Goal: Information Seeking & Learning: Learn about a topic

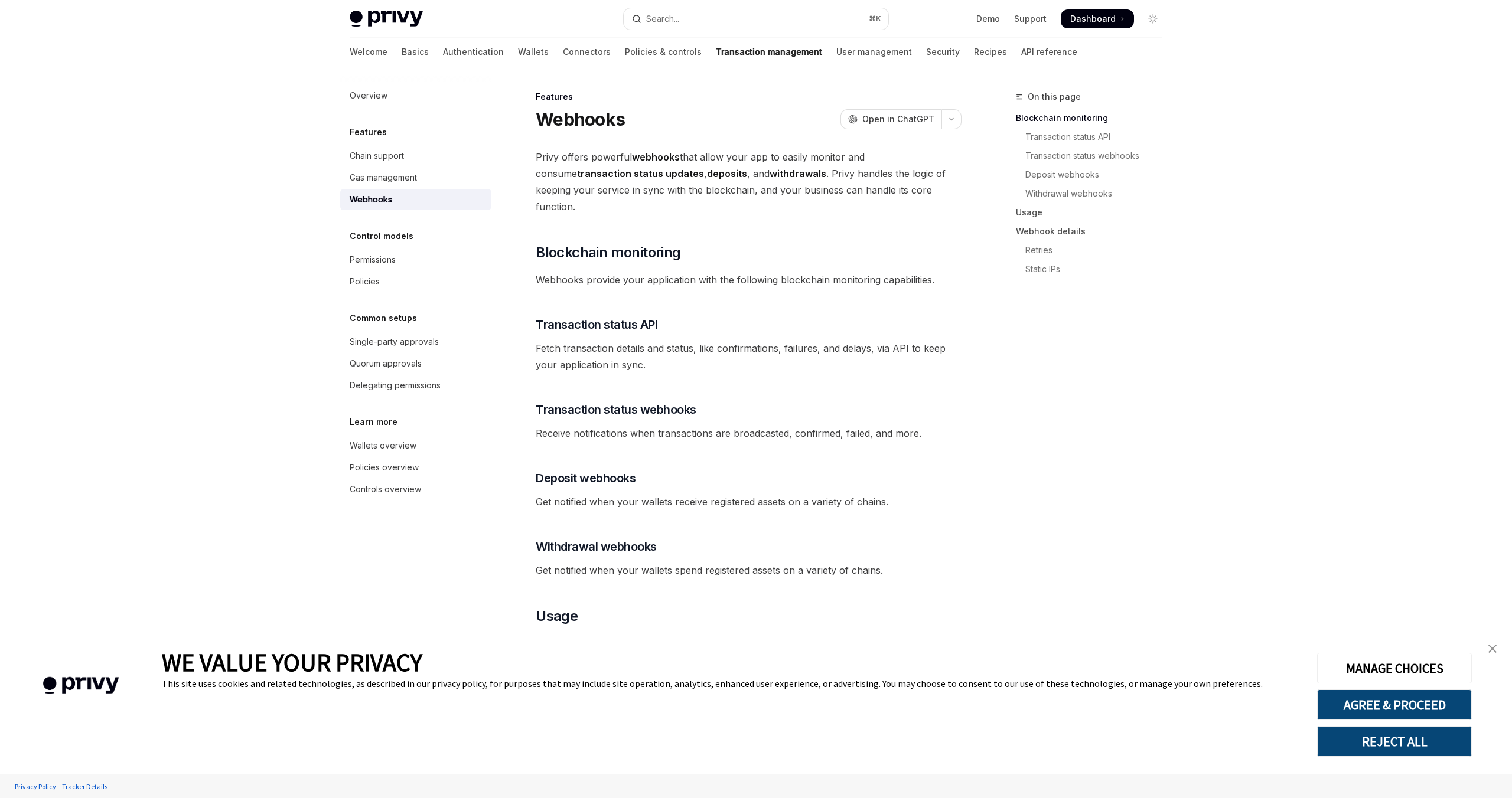
type textarea "*"
click at [1370, 696] on button "AGREE & PROCEED" at bounding box center [1394, 705] width 155 height 31
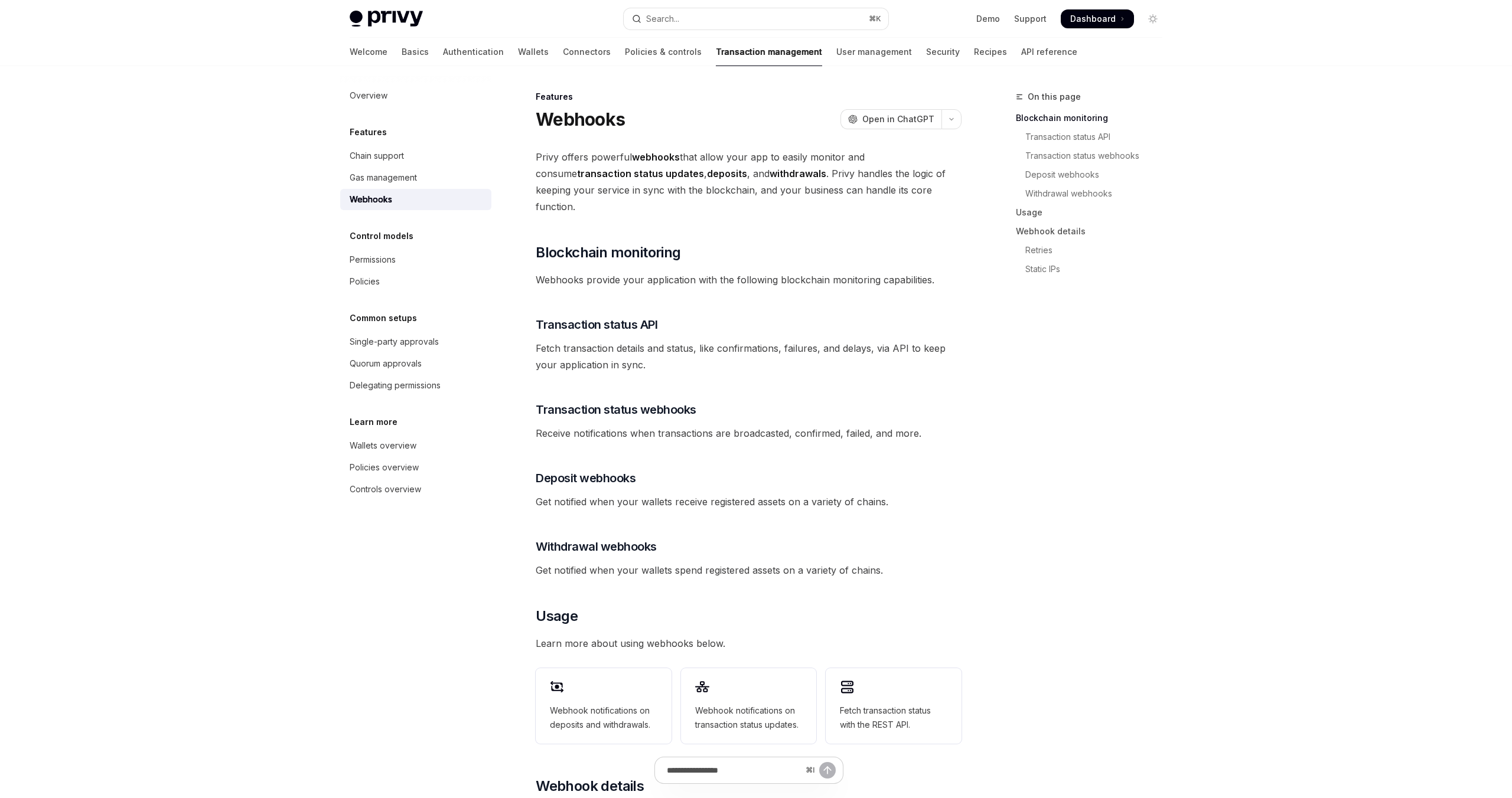
click at [879, 158] on span "Privy offers powerful webhooks that allow your app to easily monitor and consum…" at bounding box center [748, 181] width 426 height 66
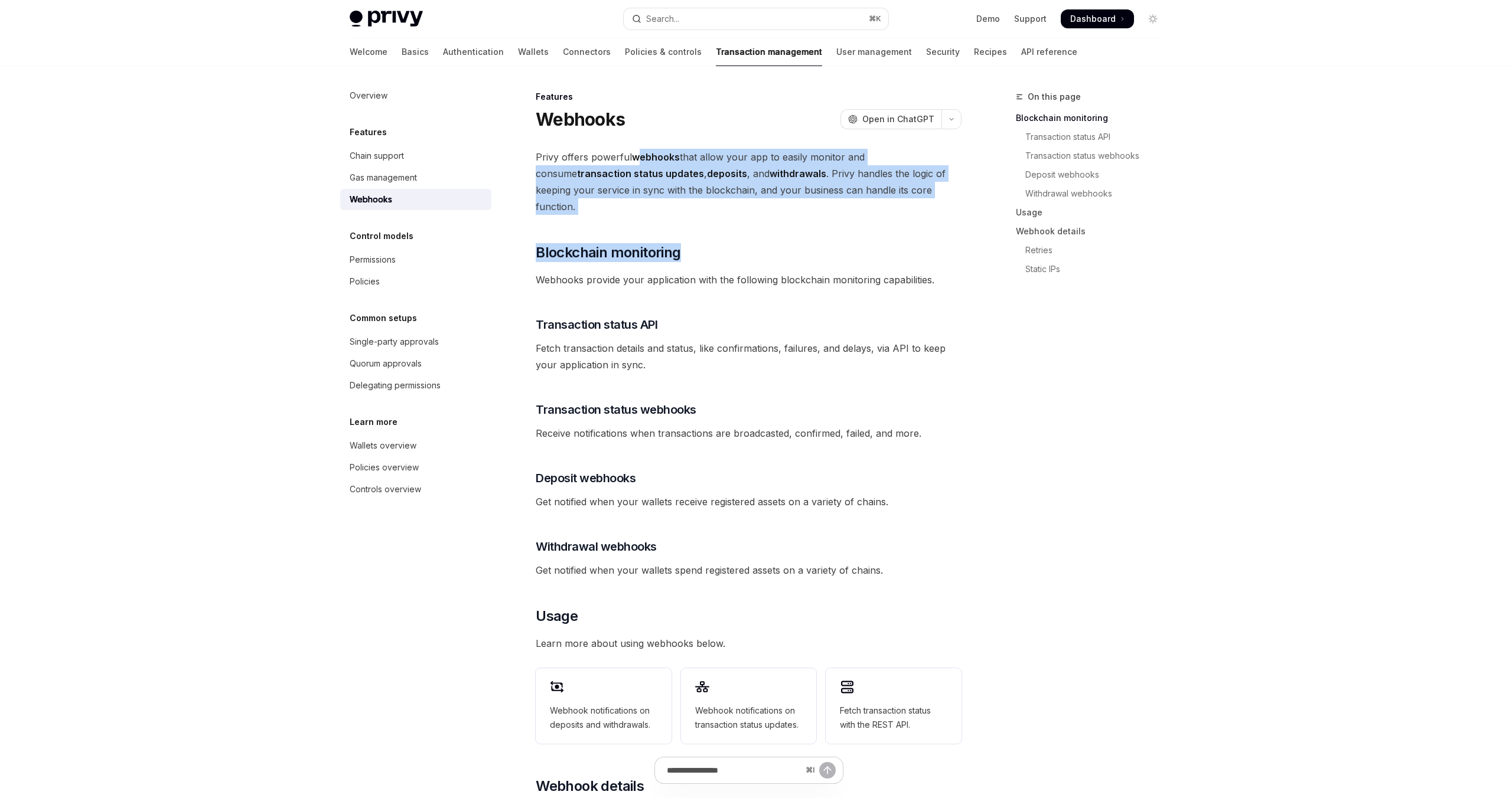
drag, startPoint x: 638, startPoint y: 158, endPoint x: 847, endPoint y: 268, distance: 236.2
click at [854, 245] on div "Privy offers powerful webhooks that allow your app to easily monitor and consum…" at bounding box center [748, 617] width 426 height 936
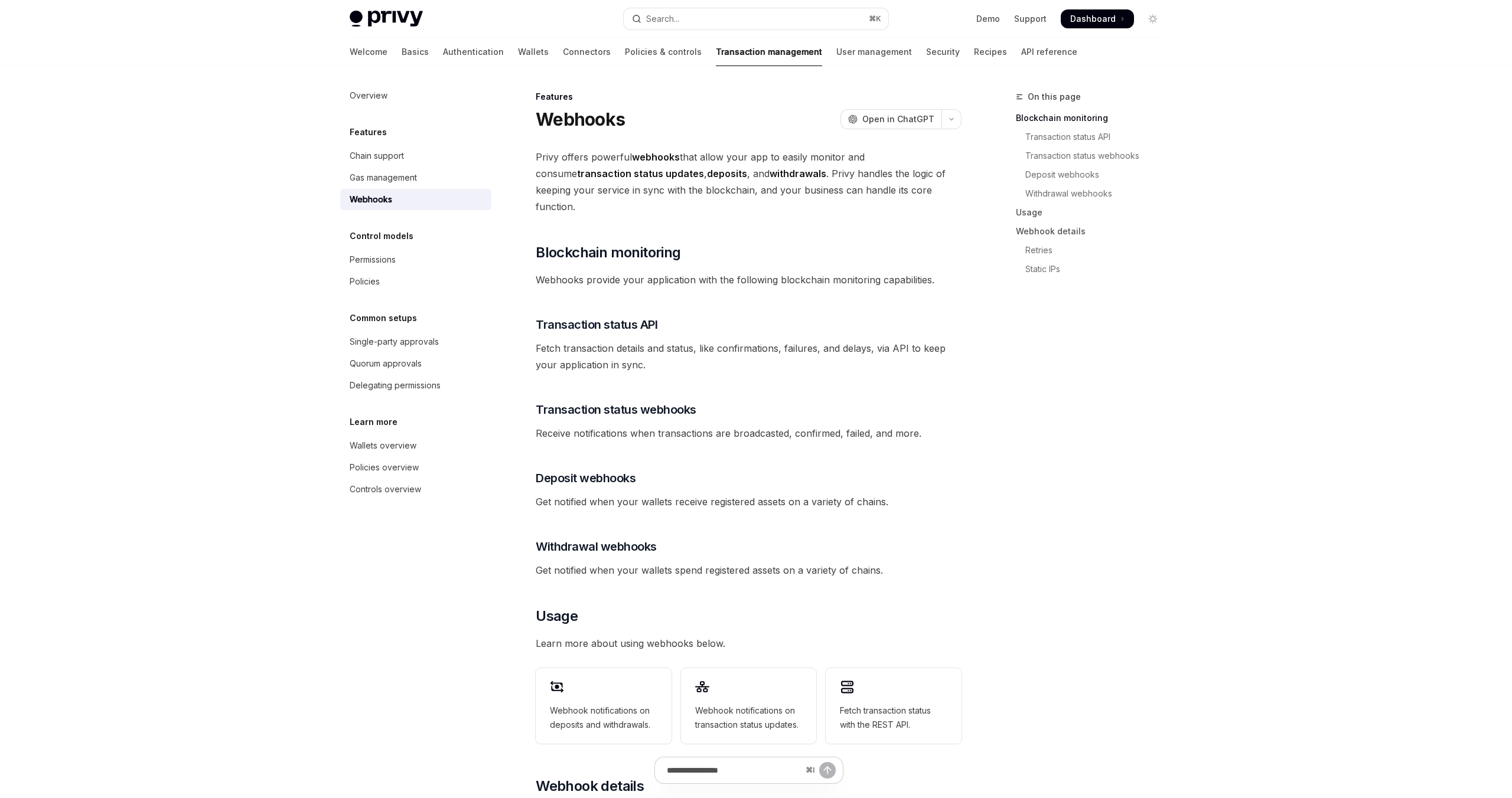
click at [741, 319] on div "Privy offers powerful webhooks that allow your app to easily monitor and consum…" at bounding box center [748, 617] width 426 height 936
click at [912, 119] on span "Open in ChatGPT" at bounding box center [898, 119] width 72 height 12
click at [956, 115] on button "button" at bounding box center [951, 119] width 20 height 20
click at [768, 494] on span "Get notified when your wallets receive registered assets on a variety of chains." at bounding box center [748, 501] width 426 height 16
click at [443, 53] on link "Authentication" at bounding box center [473, 52] width 61 height 28
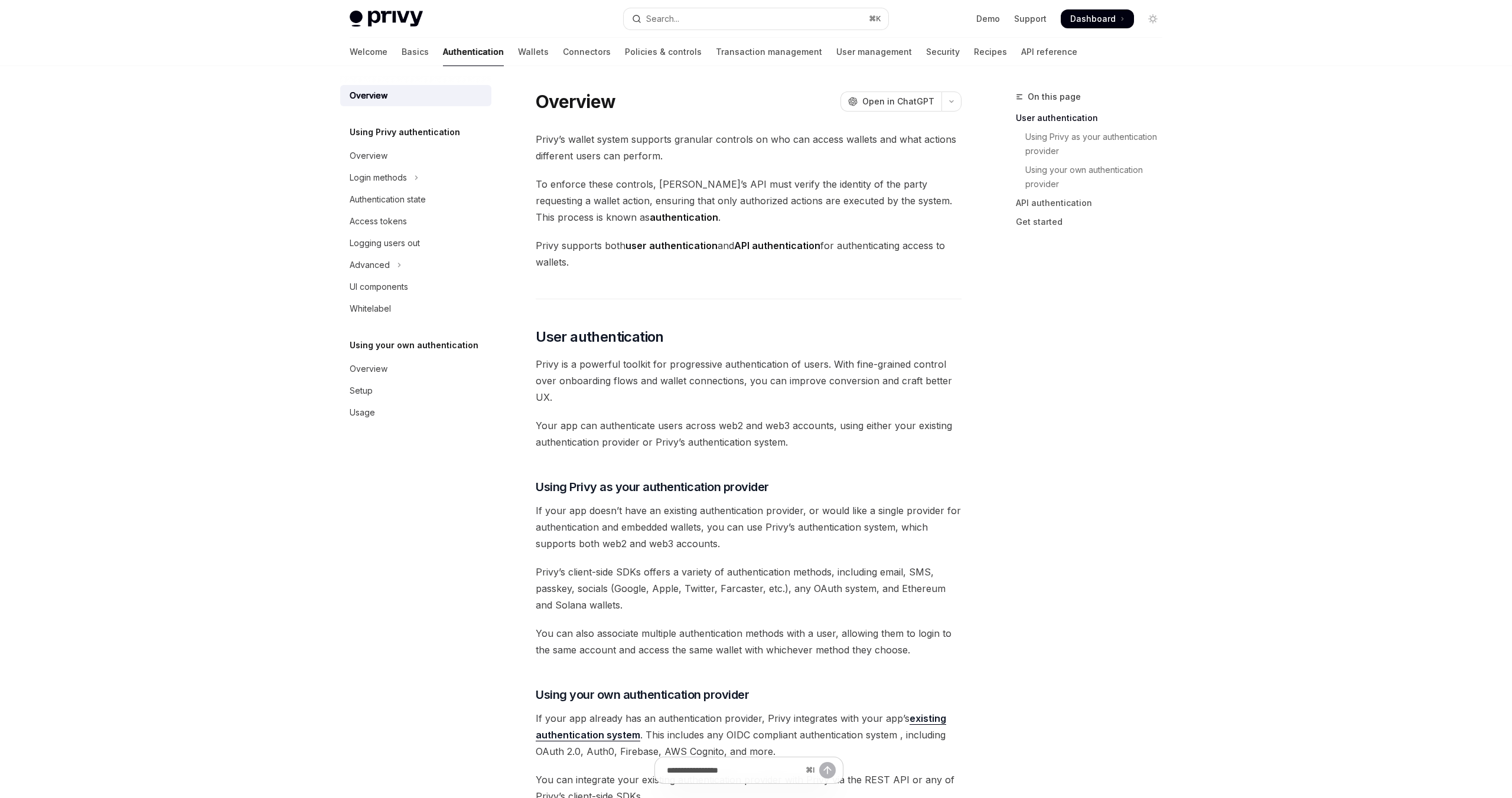
click at [378, 57] on div "Welcome Basics Authentication Wallets Connectors Policies & controls Transactio…" at bounding box center [714, 52] width 728 height 28
click at [402, 55] on link "Basics" at bounding box center [416, 52] width 27 height 28
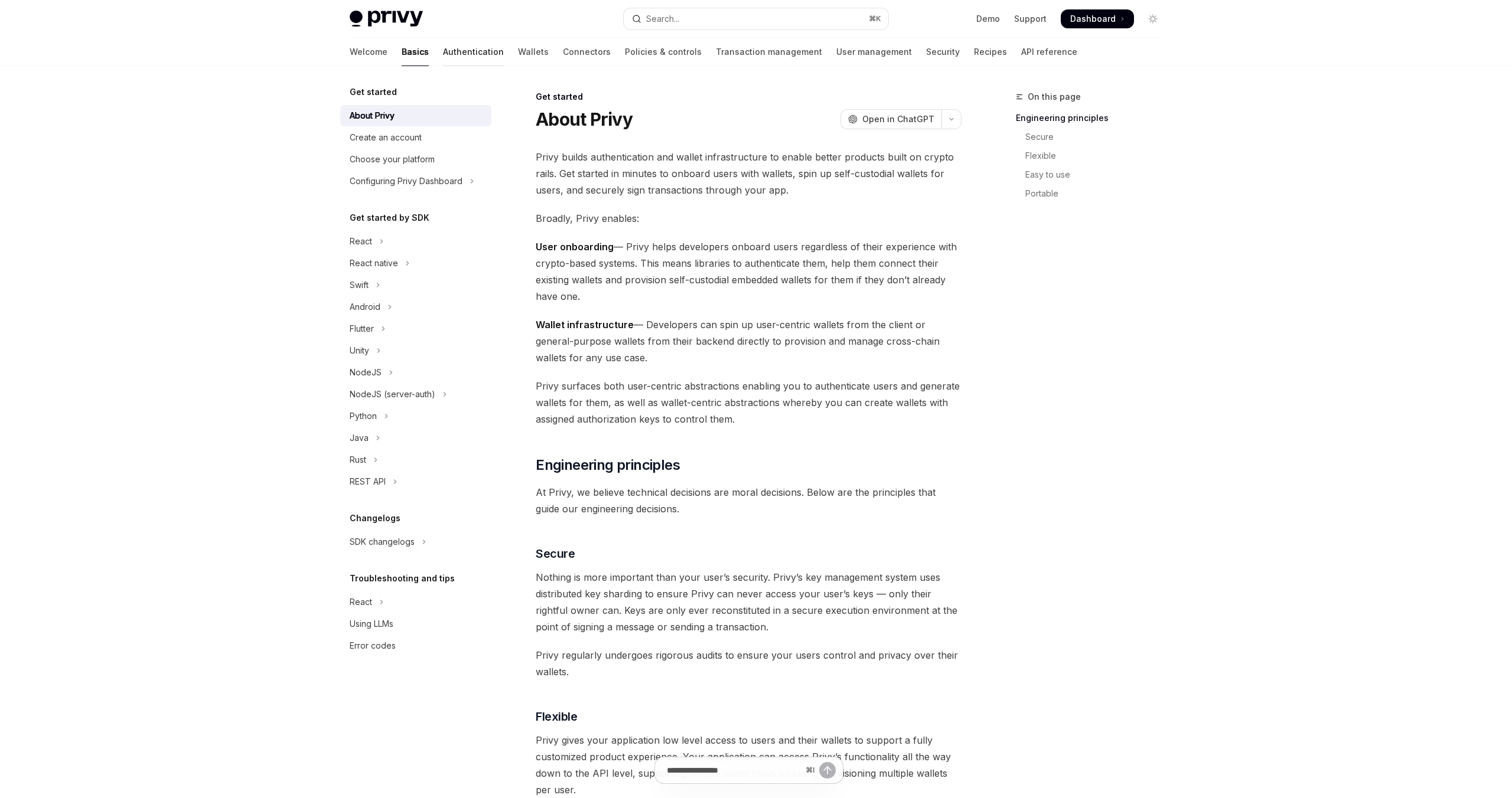
click at [443, 61] on link "Authentication" at bounding box center [473, 52] width 61 height 28
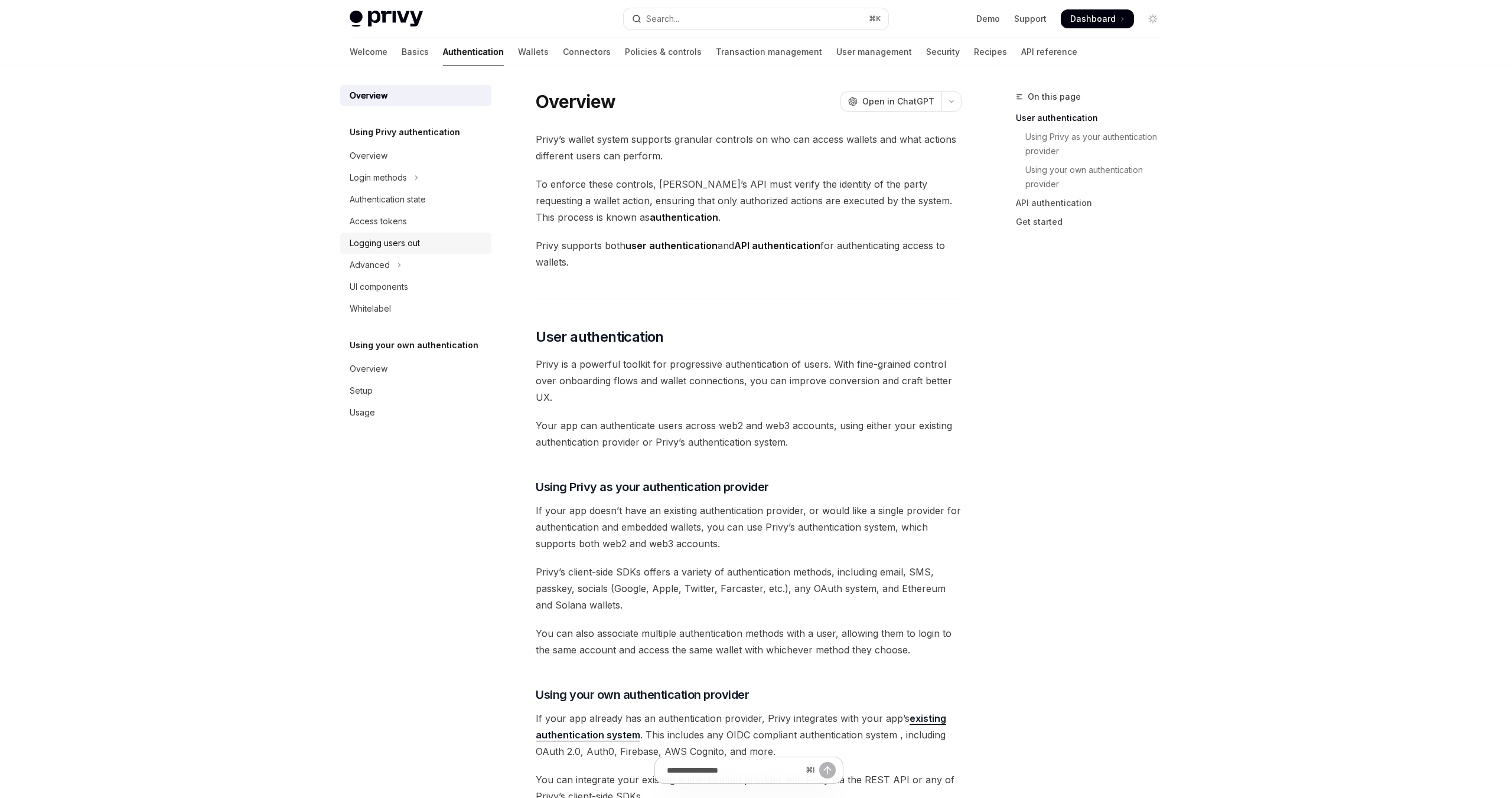
click at [404, 245] on div "Logging users out" at bounding box center [385, 243] width 70 height 14
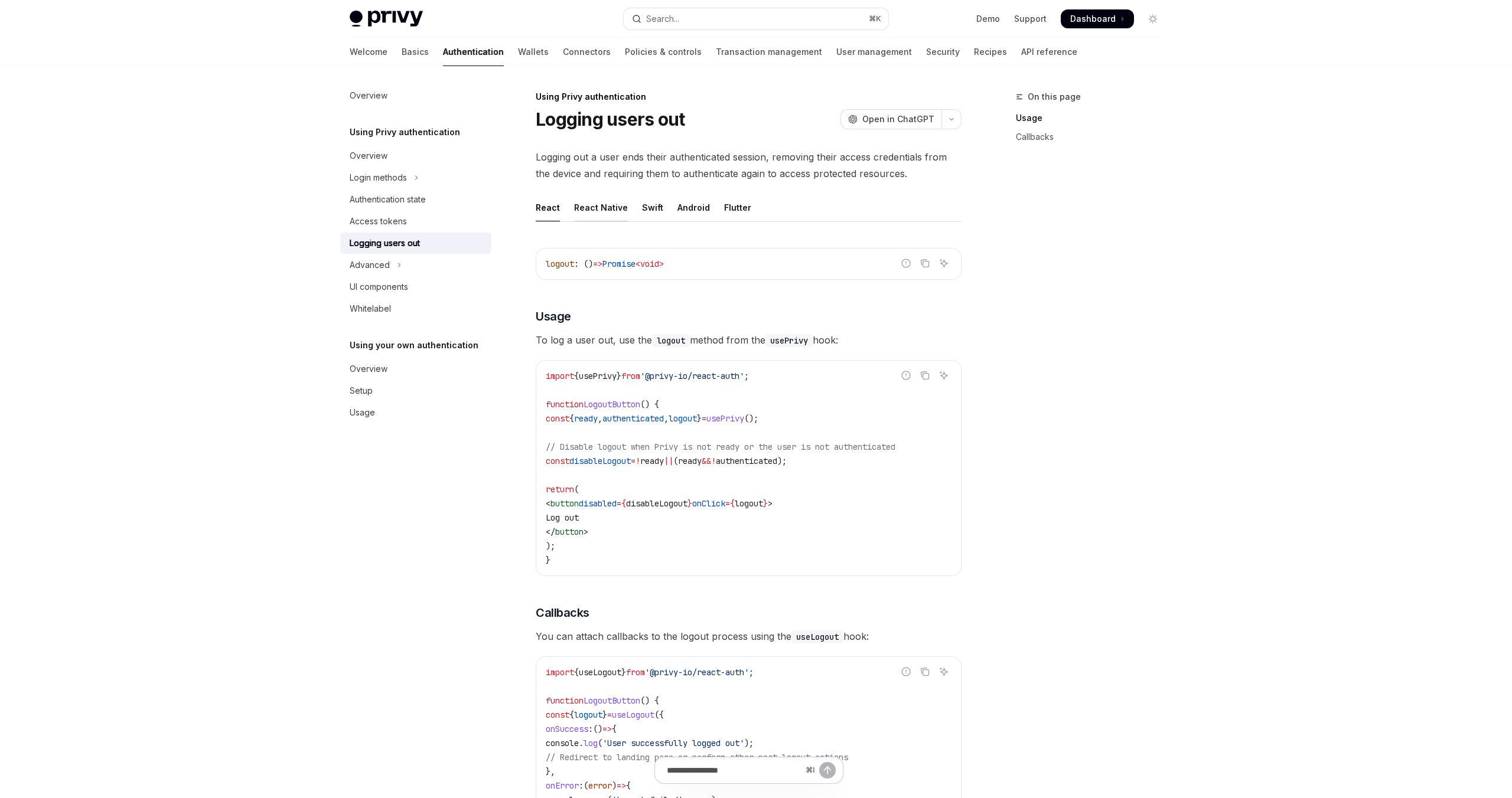
click at [584, 211] on div "React Native" at bounding box center [601, 207] width 53 height 28
type textarea "*"
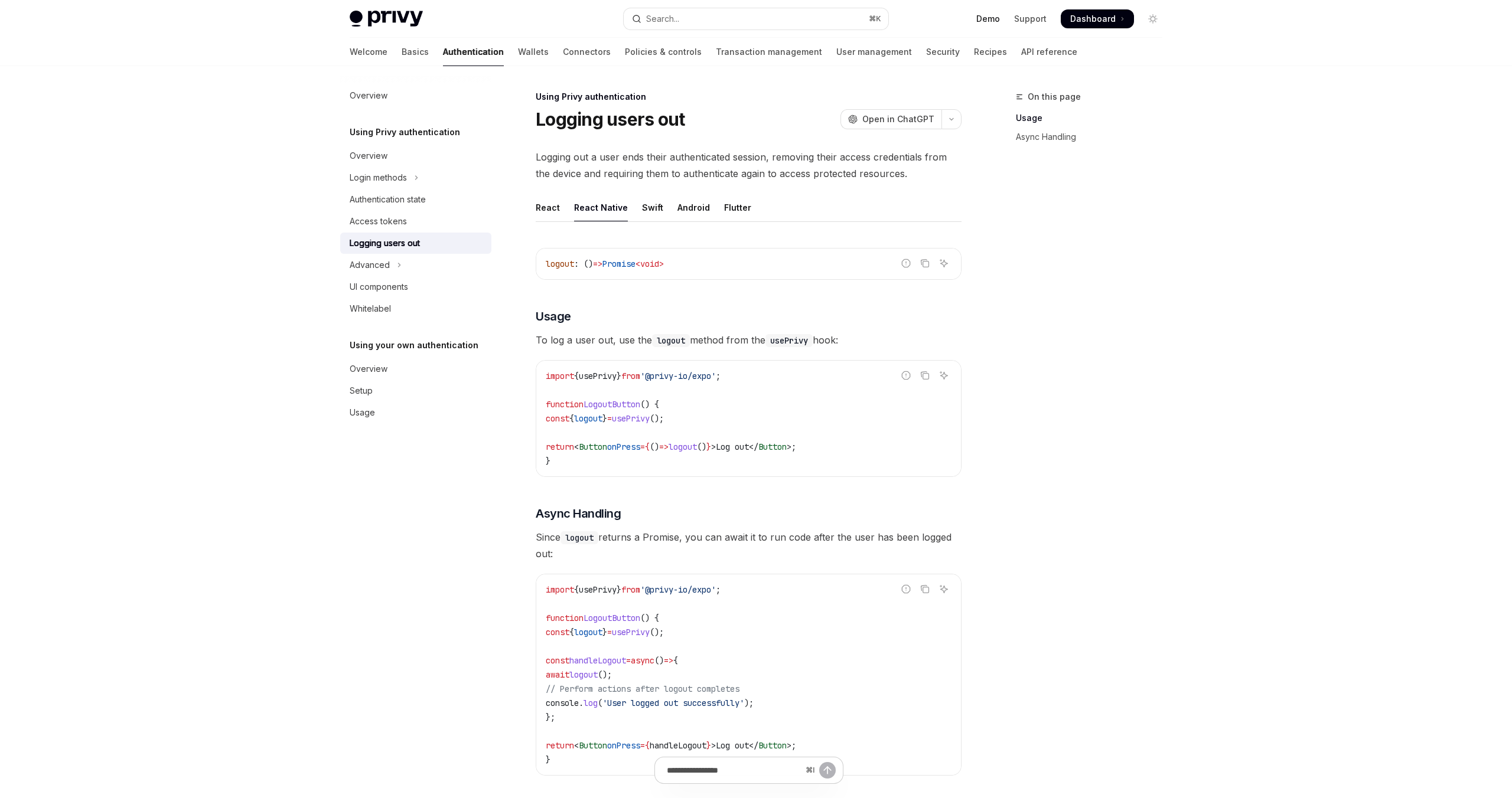
click at [991, 16] on link "Demo" at bounding box center [988, 19] width 23 height 12
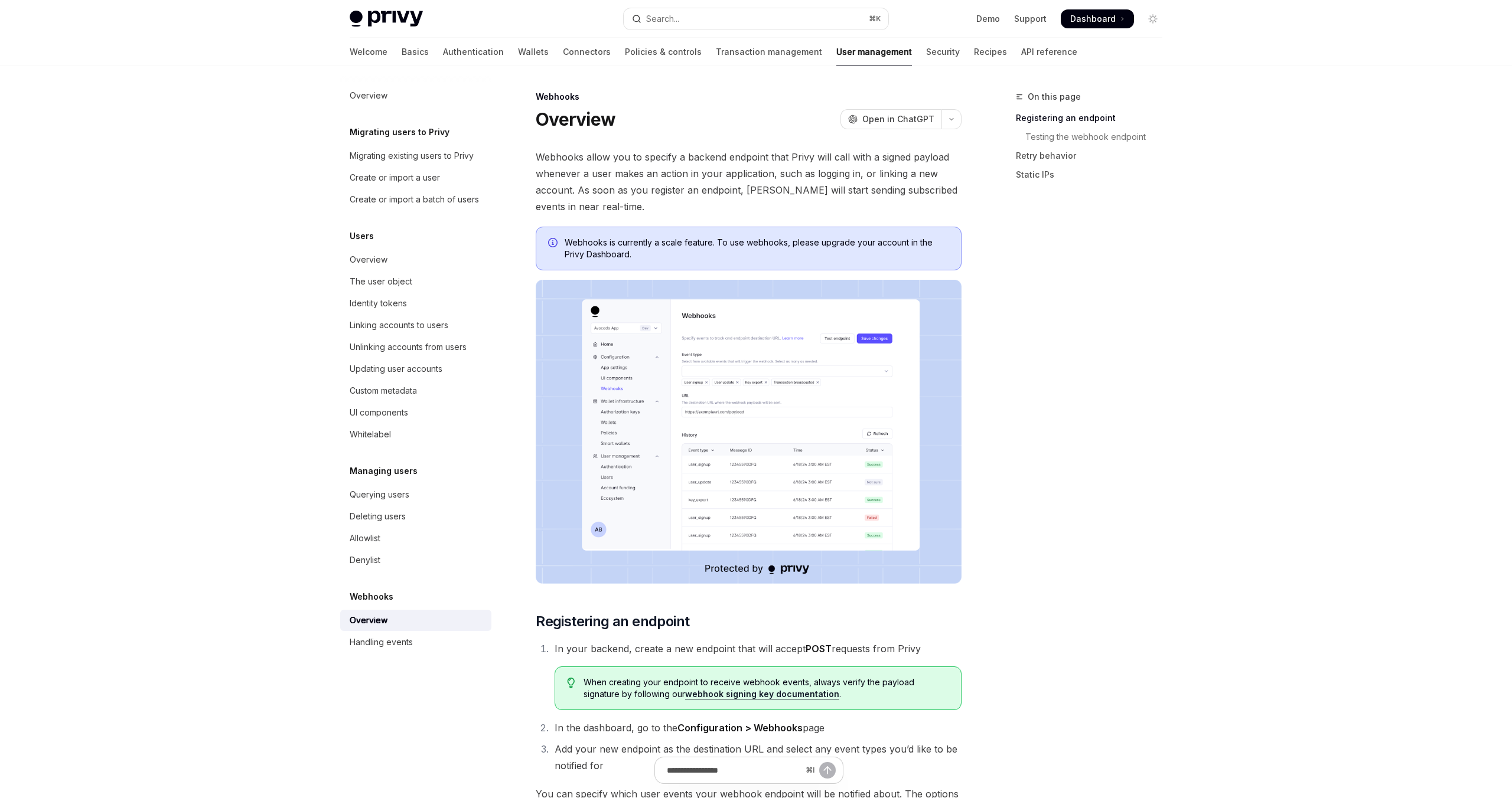
click at [686, 428] on img at bounding box center [748, 432] width 426 height 304
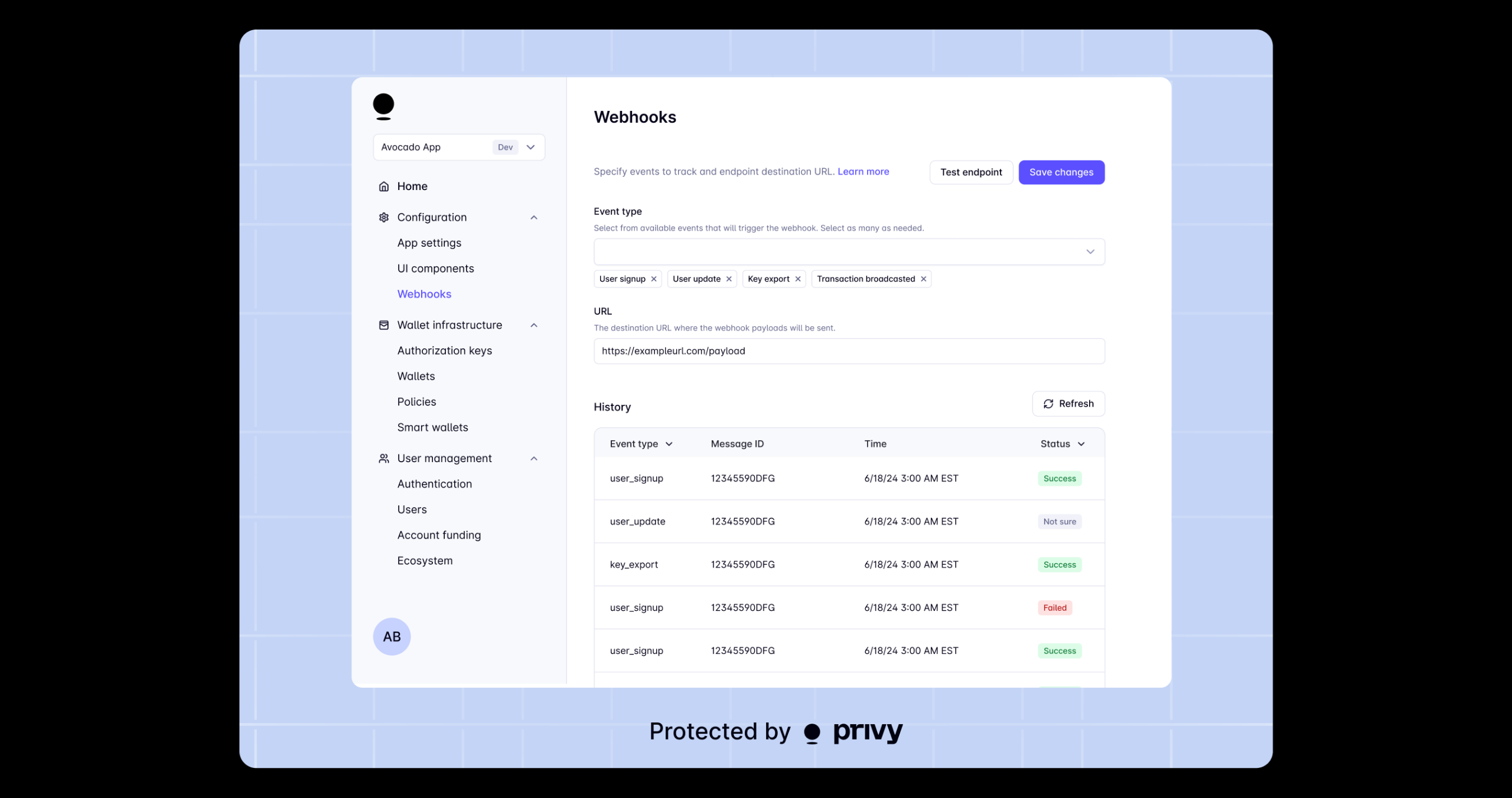
click at [0, 422] on div at bounding box center [756, 399] width 1512 height 798
